Goal: Navigation & Orientation: Find specific page/section

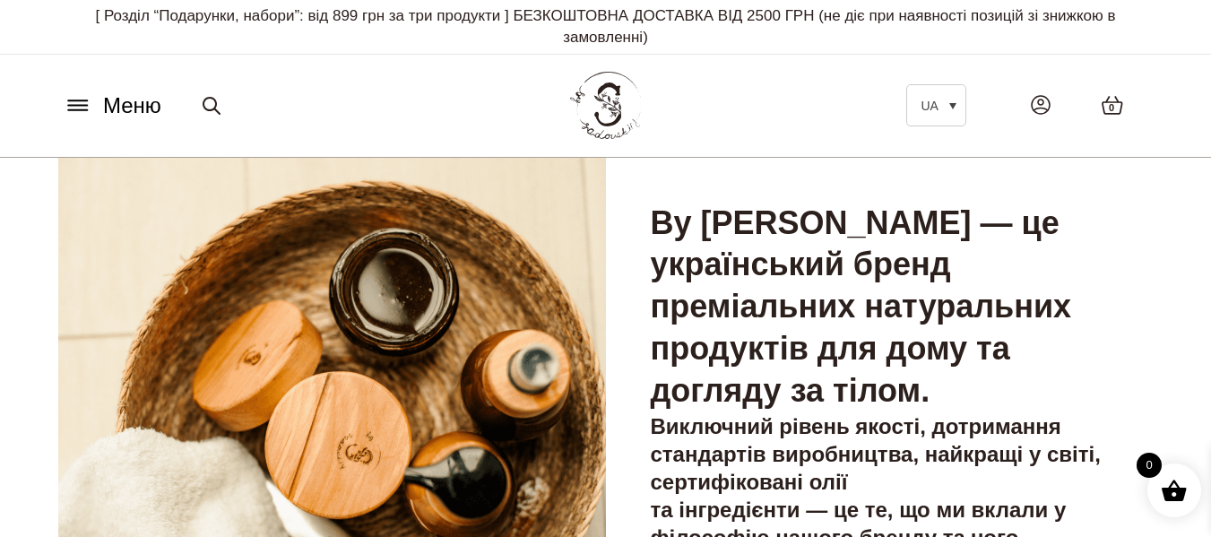
click at [98, 102] on button "Меню" at bounding box center [112, 106] width 108 height 34
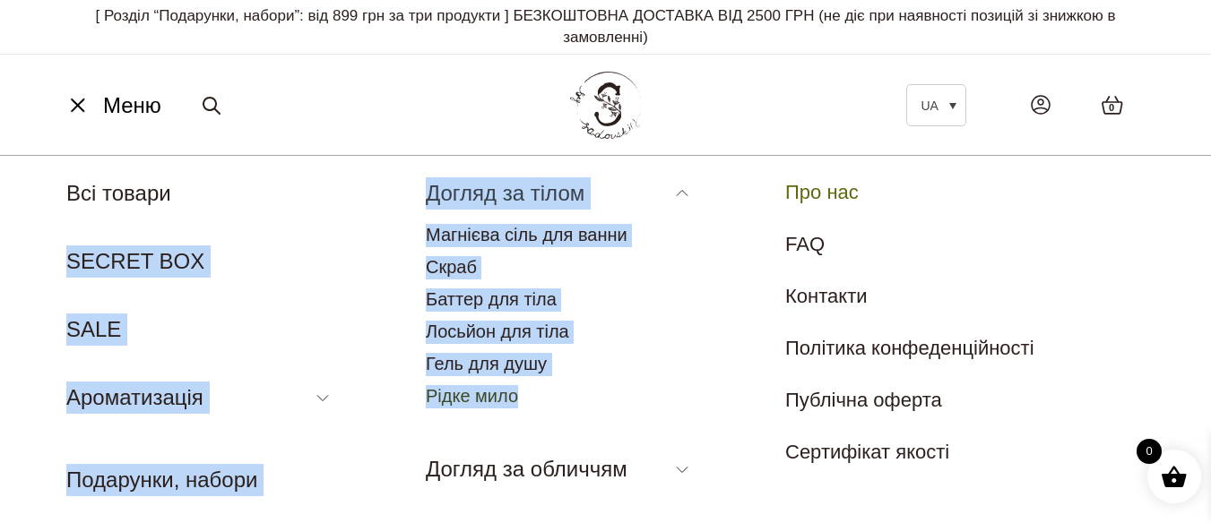
drag, startPoint x: 451, startPoint y: 207, endPoint x: 554, endPoint y: 392, distance: 211.4
click at [554, 392] on nav "Меню UA Всі товари SECRET BOX SALE Ароматизація Аромадифузор Спрей для текстилю…" at bounding box center [605, 458] width 1211 height 607
copy nav "Всі товари SECRET BOX SALE Ароматизація Аромадифузор Спрей для текстилю Аромати…"
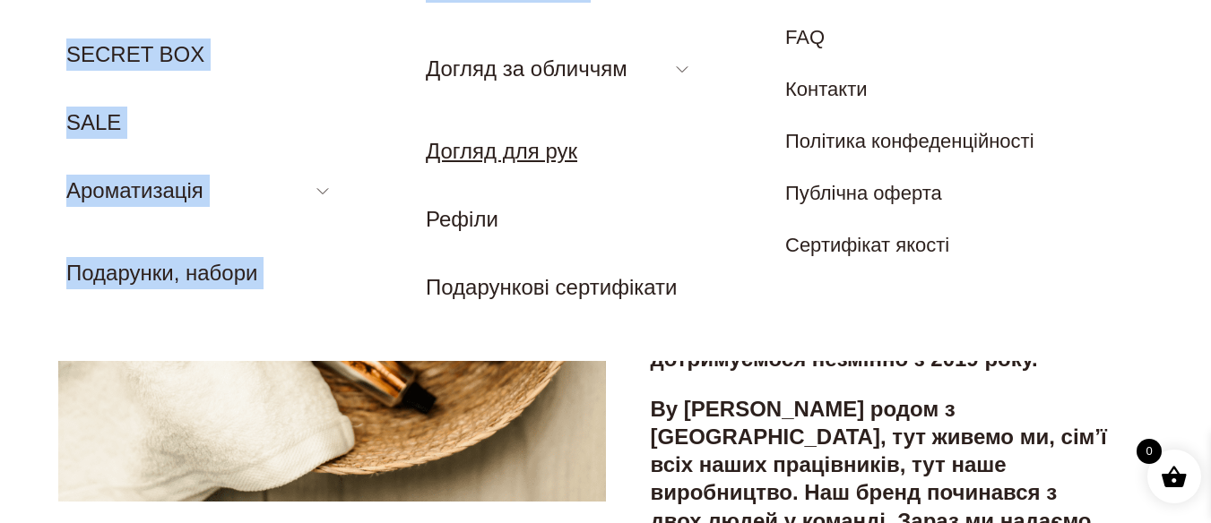
scroll to position [179, 0]
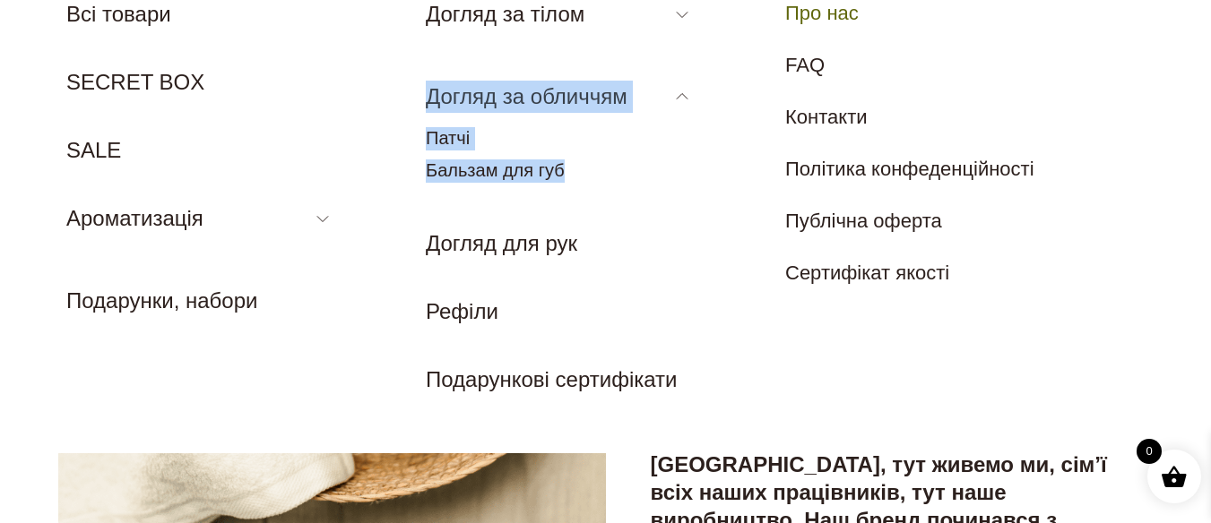
drag, startPoint x: 584, startPoint y: 167, endPoint x: 432, endPoint y: 97, distance: 167.6
click at [432, 97] on li "Догляд за обличчям Патчі Бальзам для губ" at bounding box center [560, 136] width 269 height 111
copy li "Догляд за обличчям Патчі Бальзам для губ"
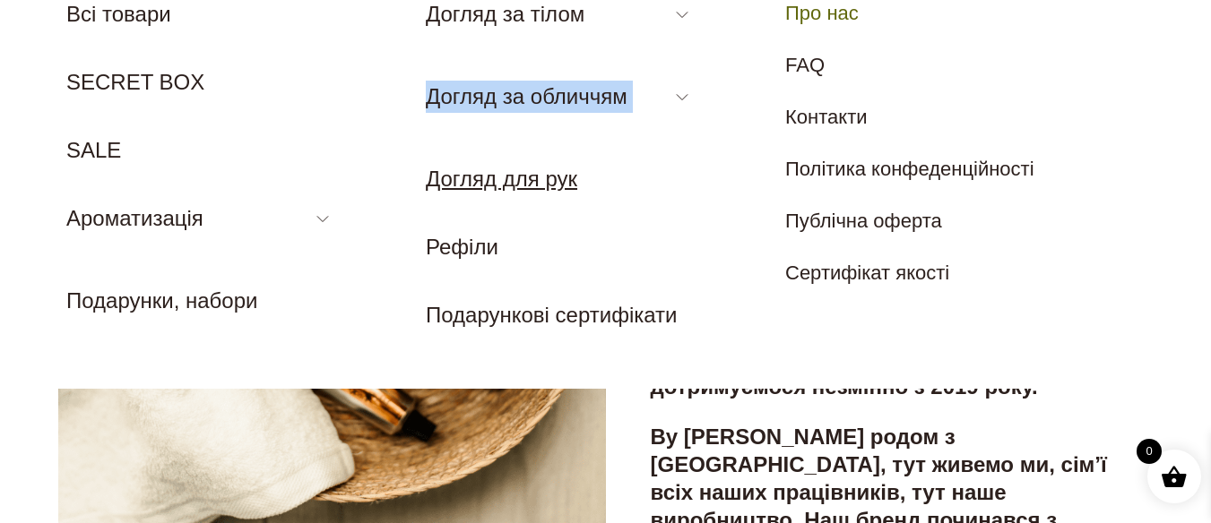
click at [492, 179] on link "Догляд для рук" at bounding box center [501, 179] width 151 height 24
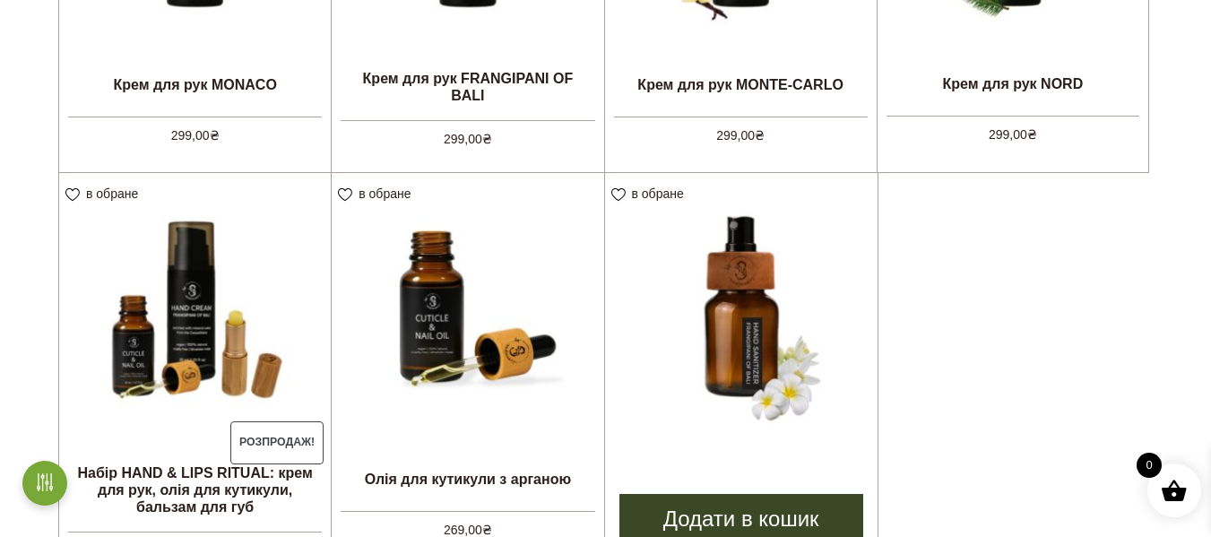
scroll to position [896, 0]
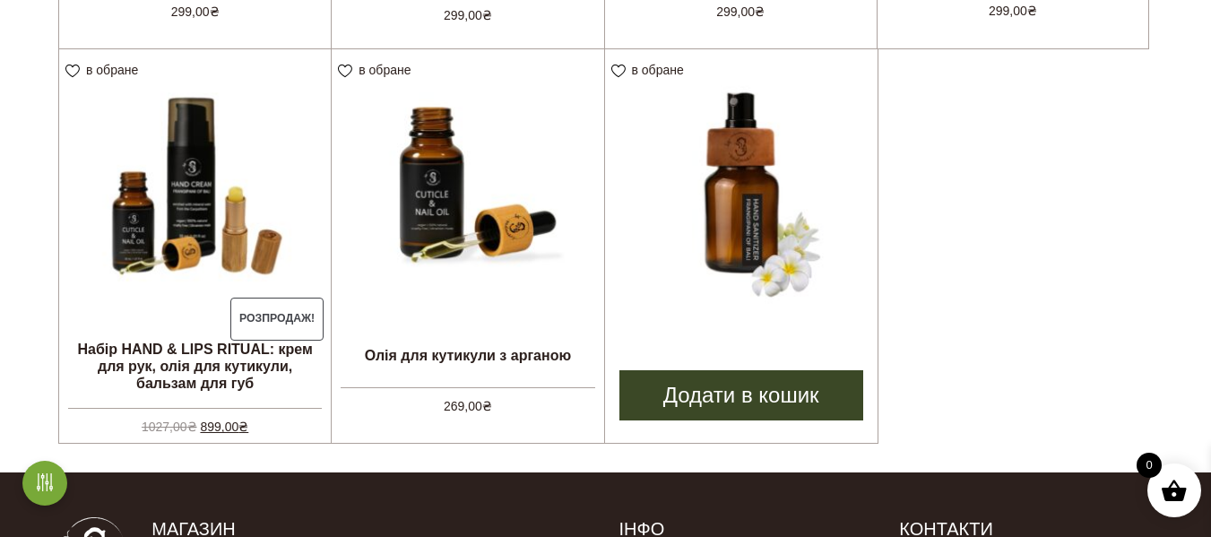
click at [712, 327] on link "ПАРФУМОВАНИЙ АНТИСЕПТИК FRANGIPANI OF BALI 300,00 ₴" at bounding box center [741, 191] width 272 height 285
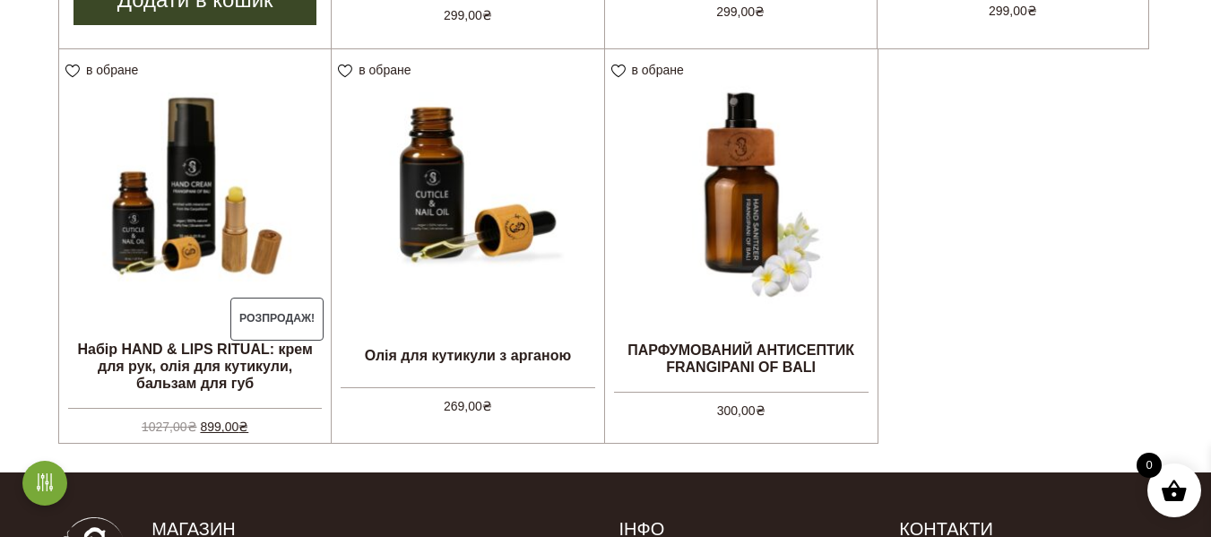
scroll to position [893, 0]
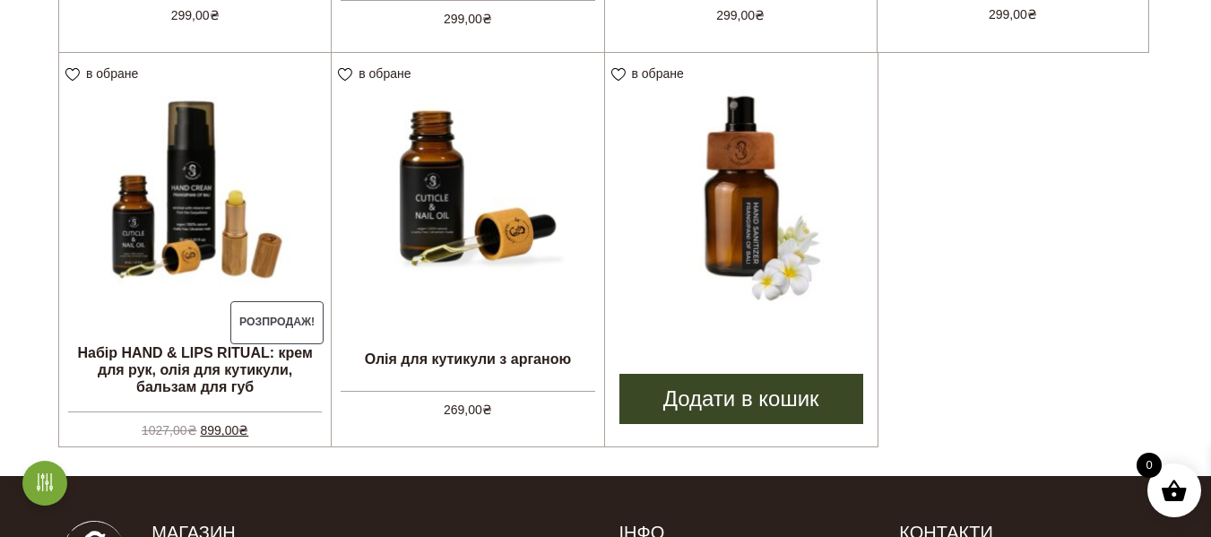
click at [755, 217] on img at bounding box center [741, 189] width 272 height 272
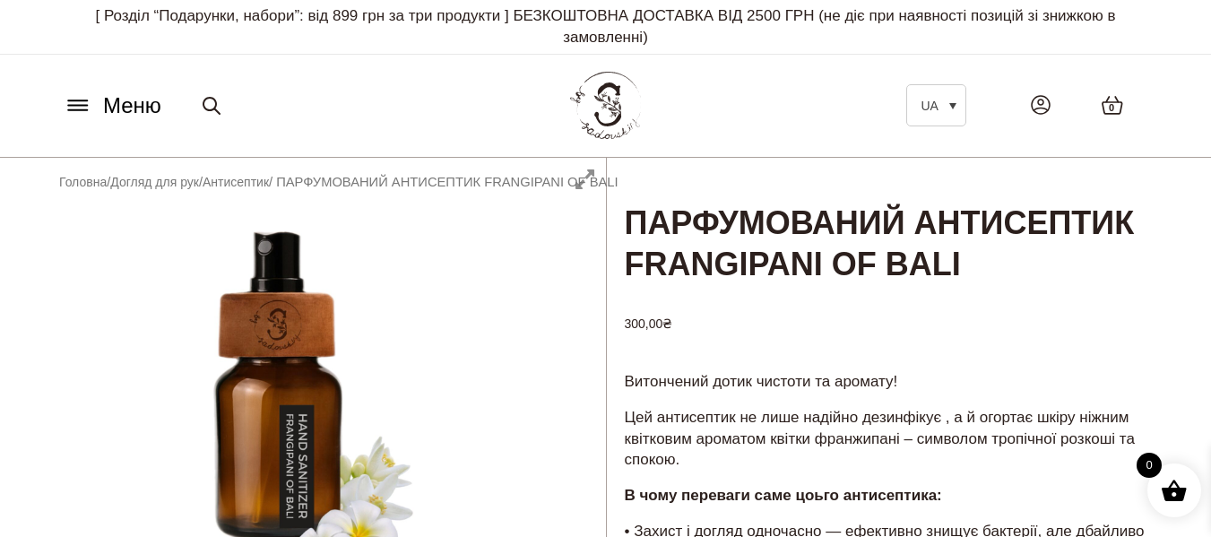
click at [75, 92] on button "Меню" at bounding box center [112, 106] width 108 height 34
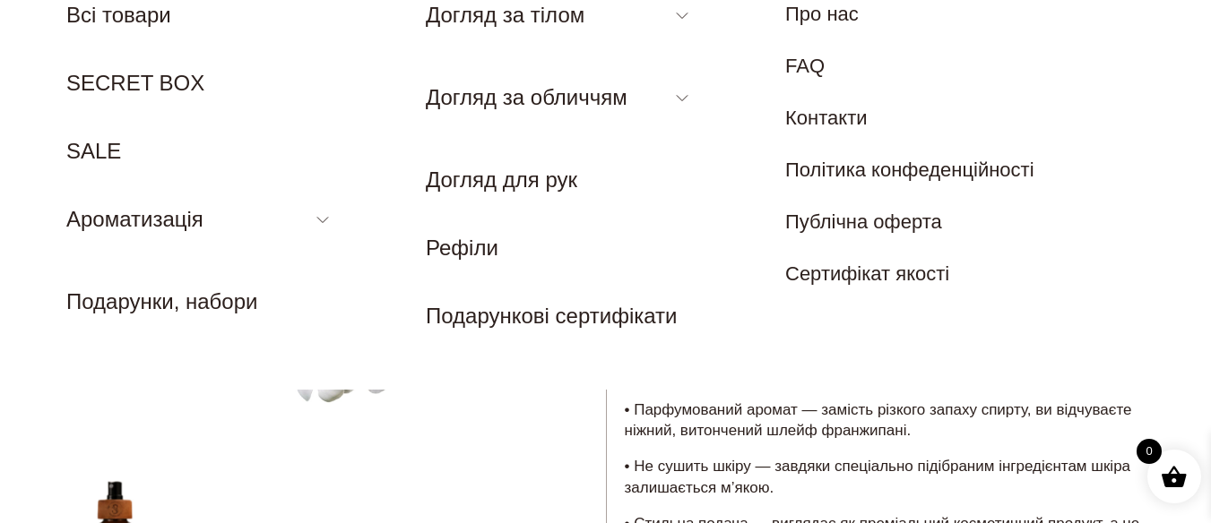
scroll to position [179, 0]
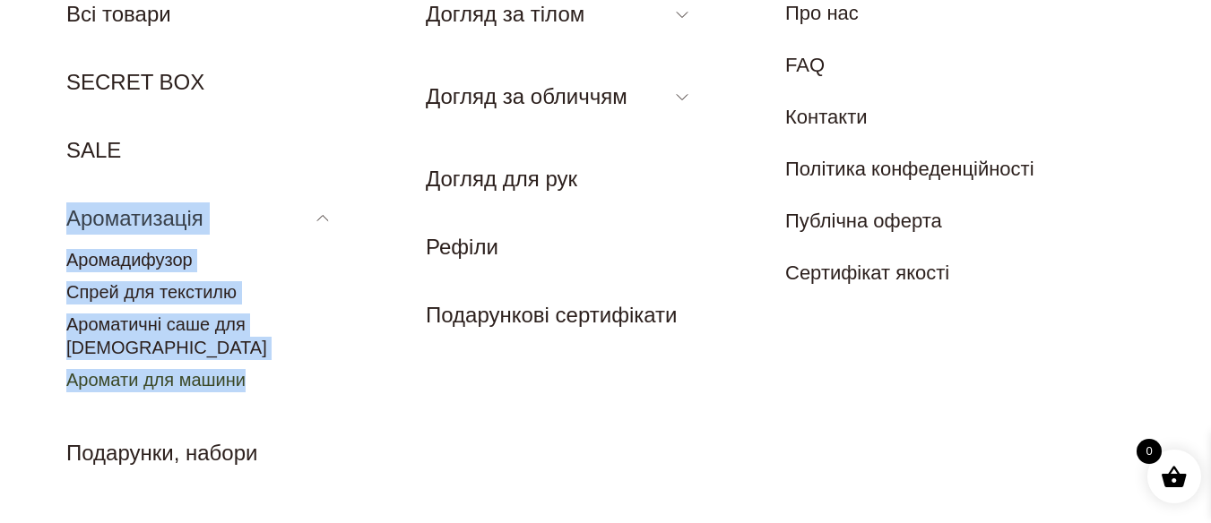
drag, startPoint x: 59, startPoint y: 214, endPoint x: 262, endPoint y: 365, distance: 252.4
click at [262, 365] on nav "Меню UA Всі товари SECRET BOX SALE Ароматизація Аромадифузор Спрей для текстилю…" at bounding box center [605, 251] width 1211 height 551
copy li "Ароматизація Аромадифузор Спрей для текстилю Ароматичні саше для шафи Аромати д…"
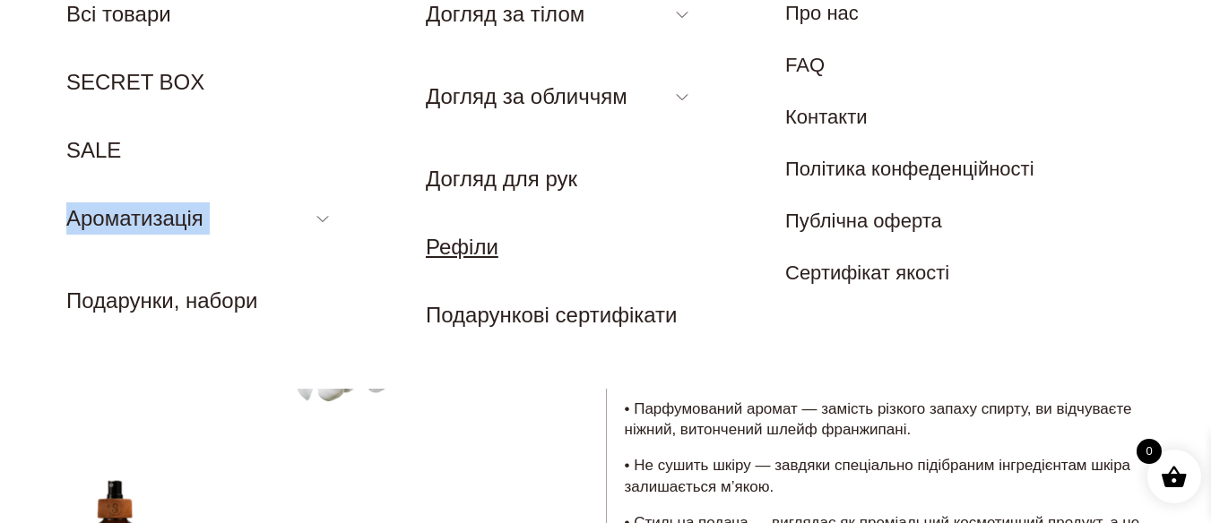
click at [471, 248] on link "Рефіли" at bounding box center [462, 247] width 73 height 24
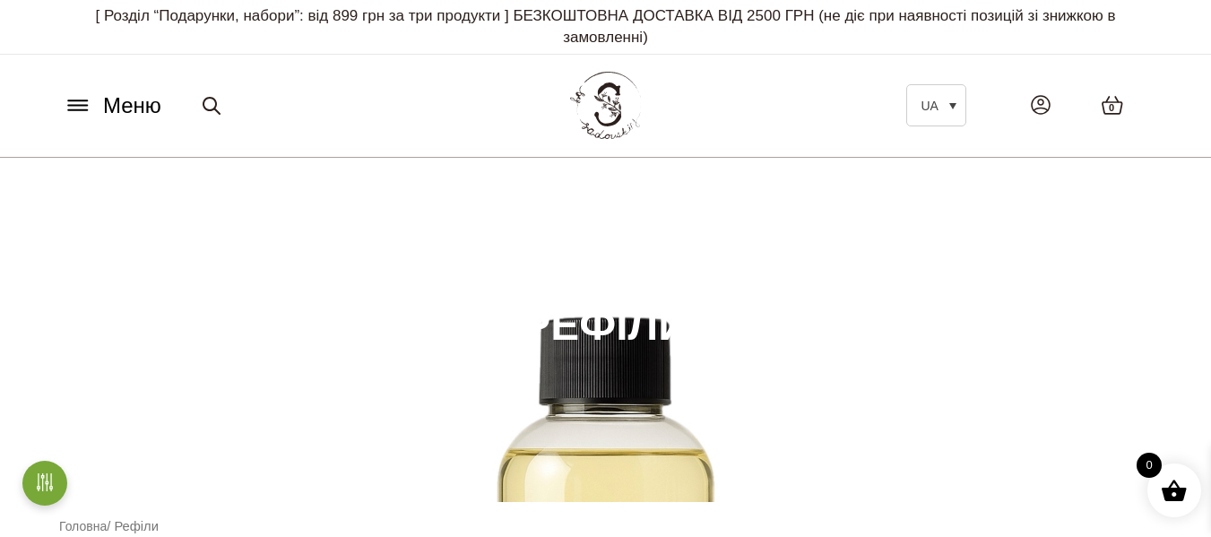
click at [88, 117] on button "Меню" at bounding box center [112, 106] width 108 height 34
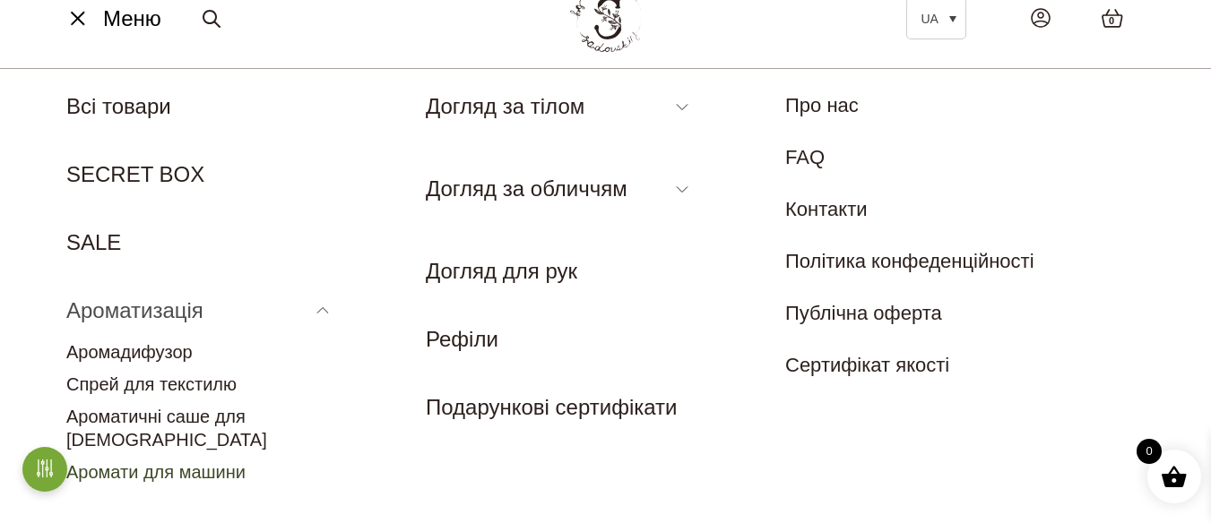
scroll to position [179, 0]
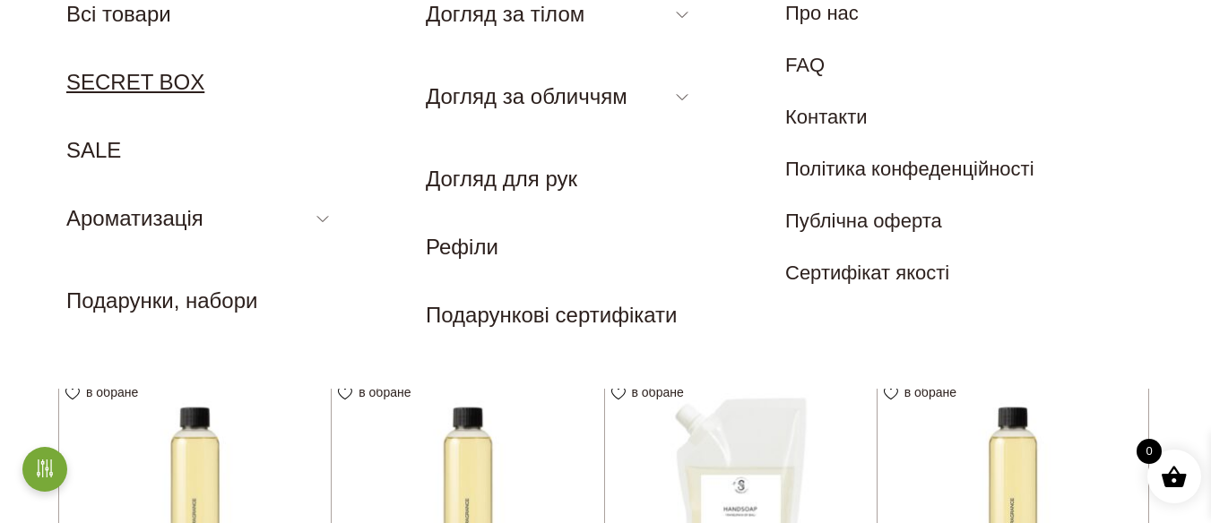
click at [156, 80] on link "SECRET BOX" at bounding box center [135, 82] width 138 height 24
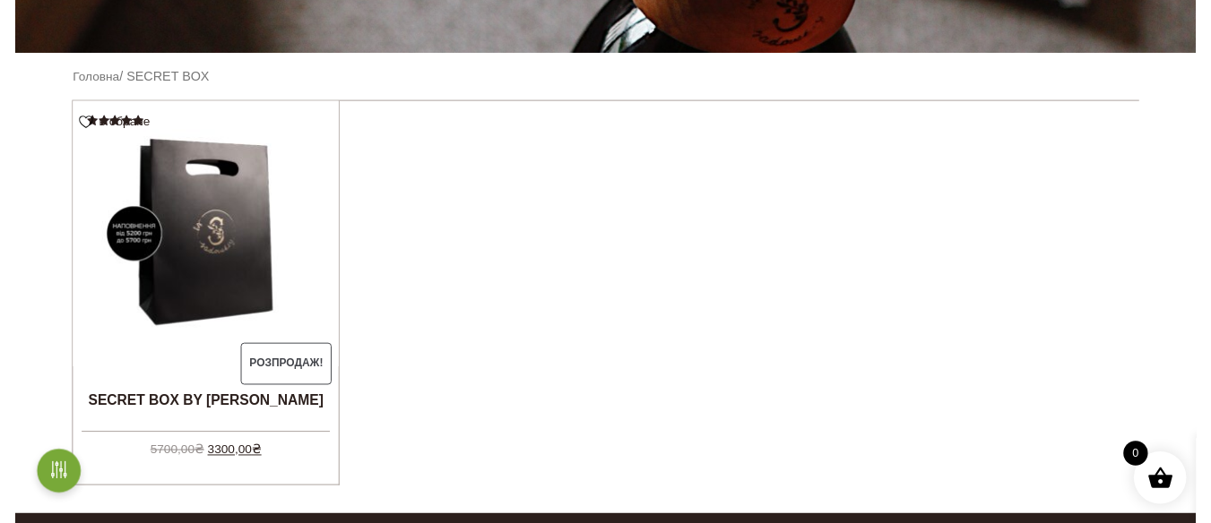
scroll to position [90, 0]
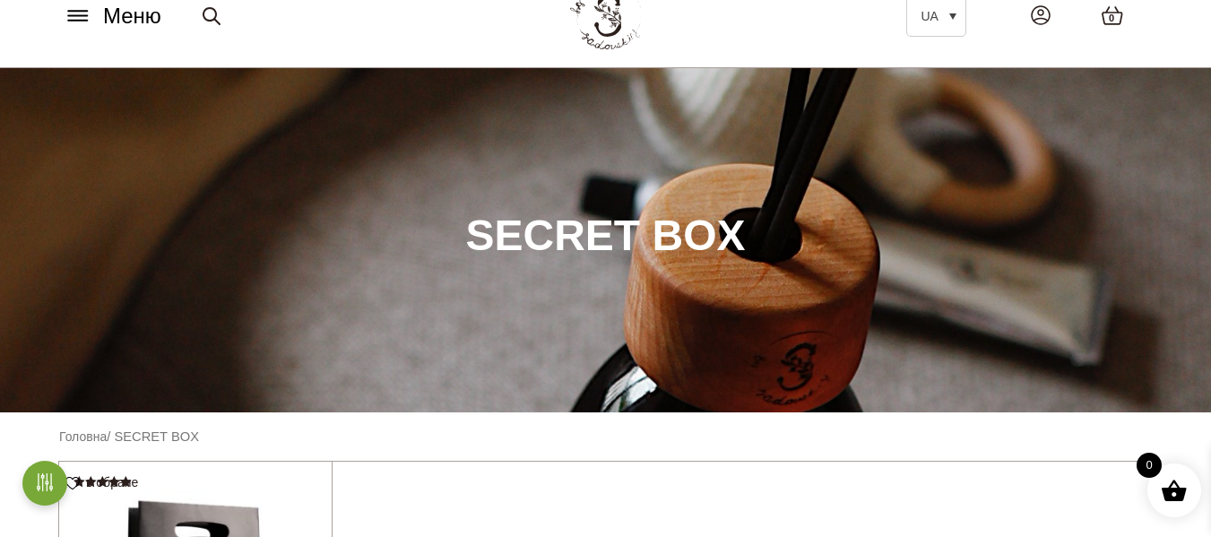
click at [68, 25] on button "Меню" at bounding box center [112, 16] width 108 height 34
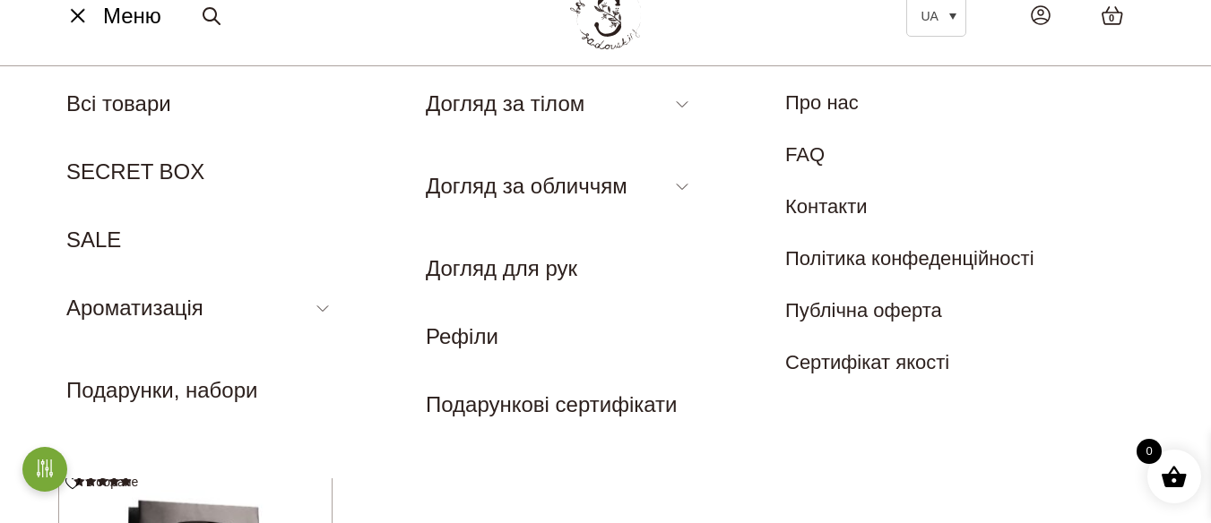
click at [114, 255] on li "SALE" at bounding box center [200, 240] width 269 height 32
click at [109, 247] on link "SALE" at bounding box center [93, 240] width 55 height 24
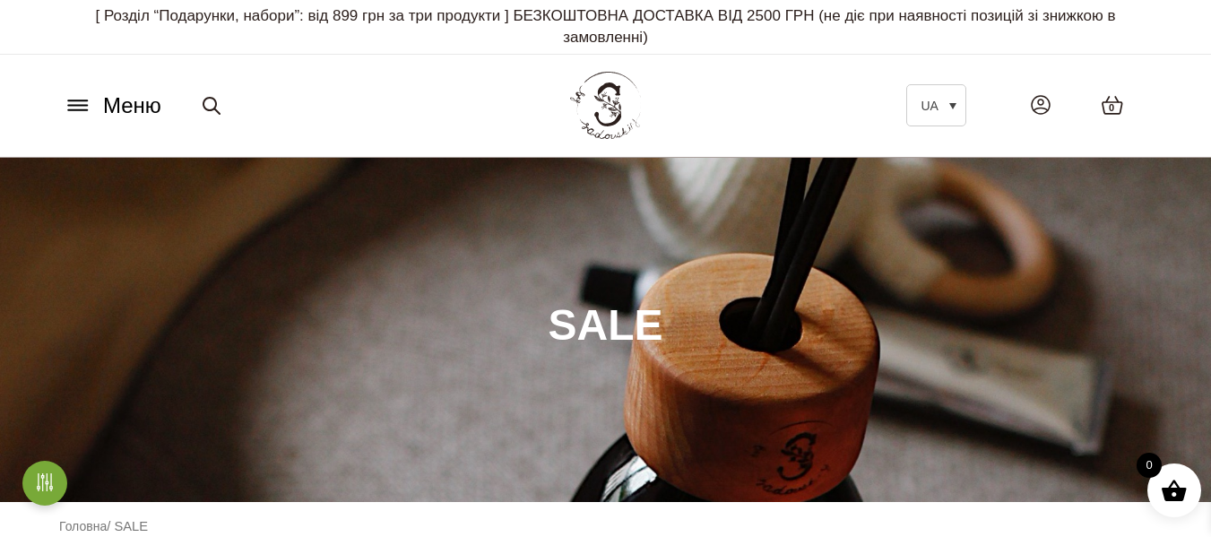
click at [94, 89] on button "Меню" at bounding box center [112, 106] width 108 height 34
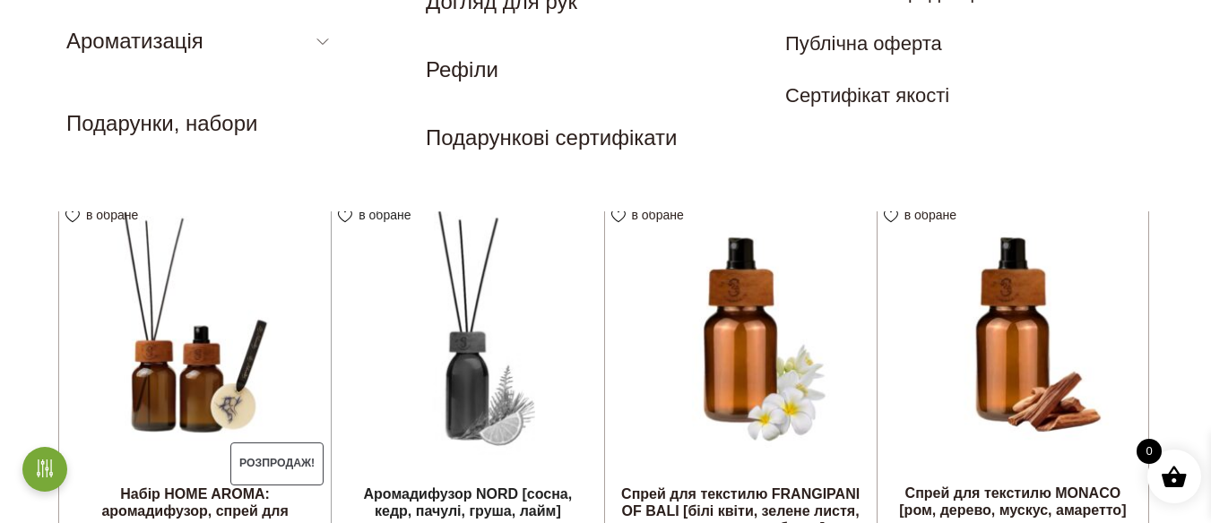
scroll to position [358, 0]
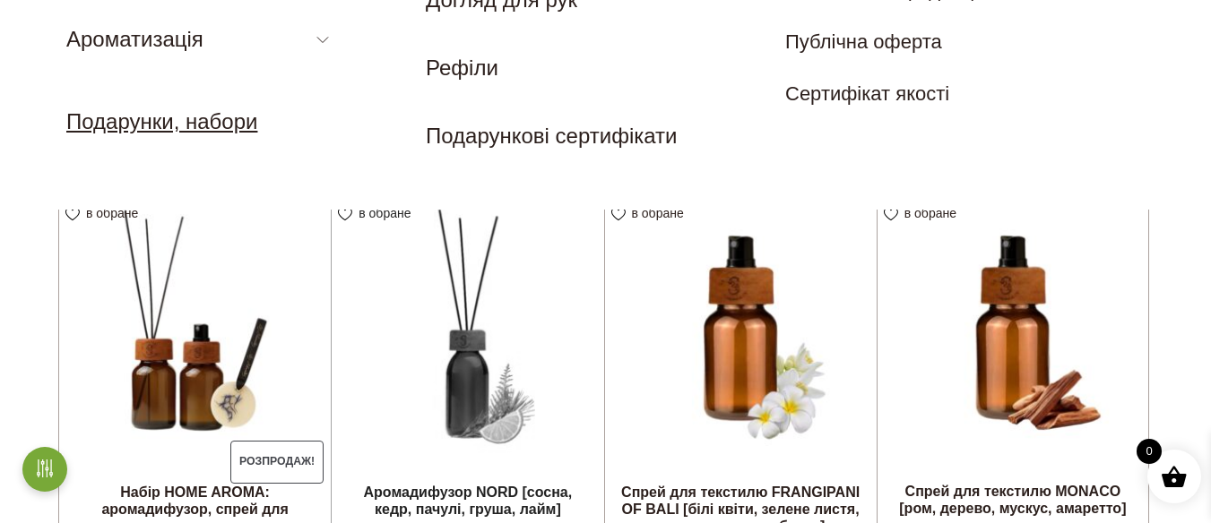
click at [186, 129] on link "Подарунки, набори" at bounding box center [161, 121] width 191 height 24
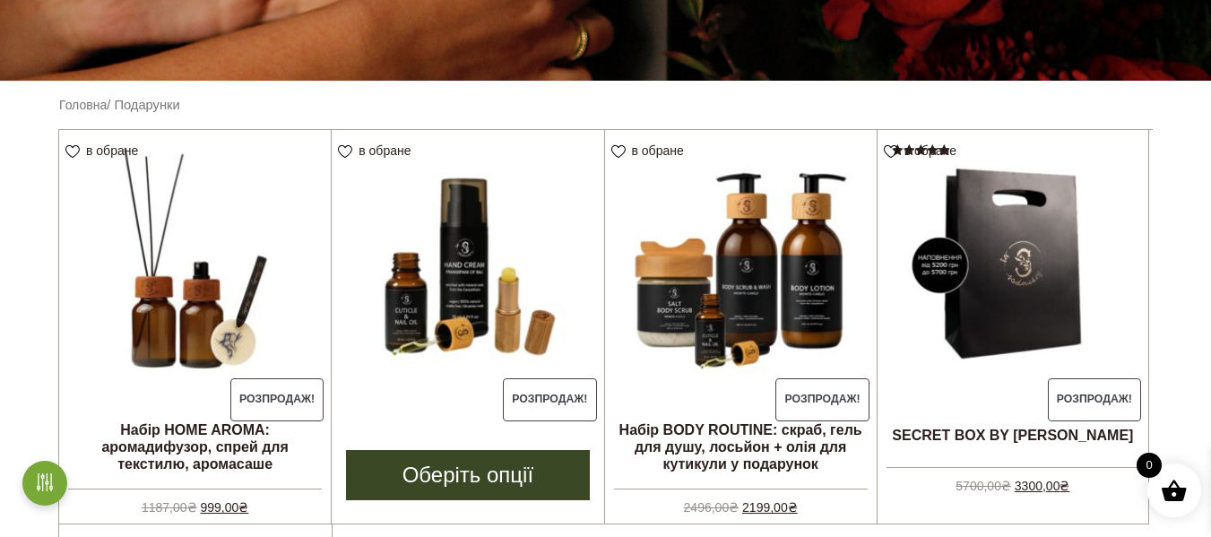
scroll to position [538, 0]
